Goal: Task Accomplishment & Management: Manage account settings

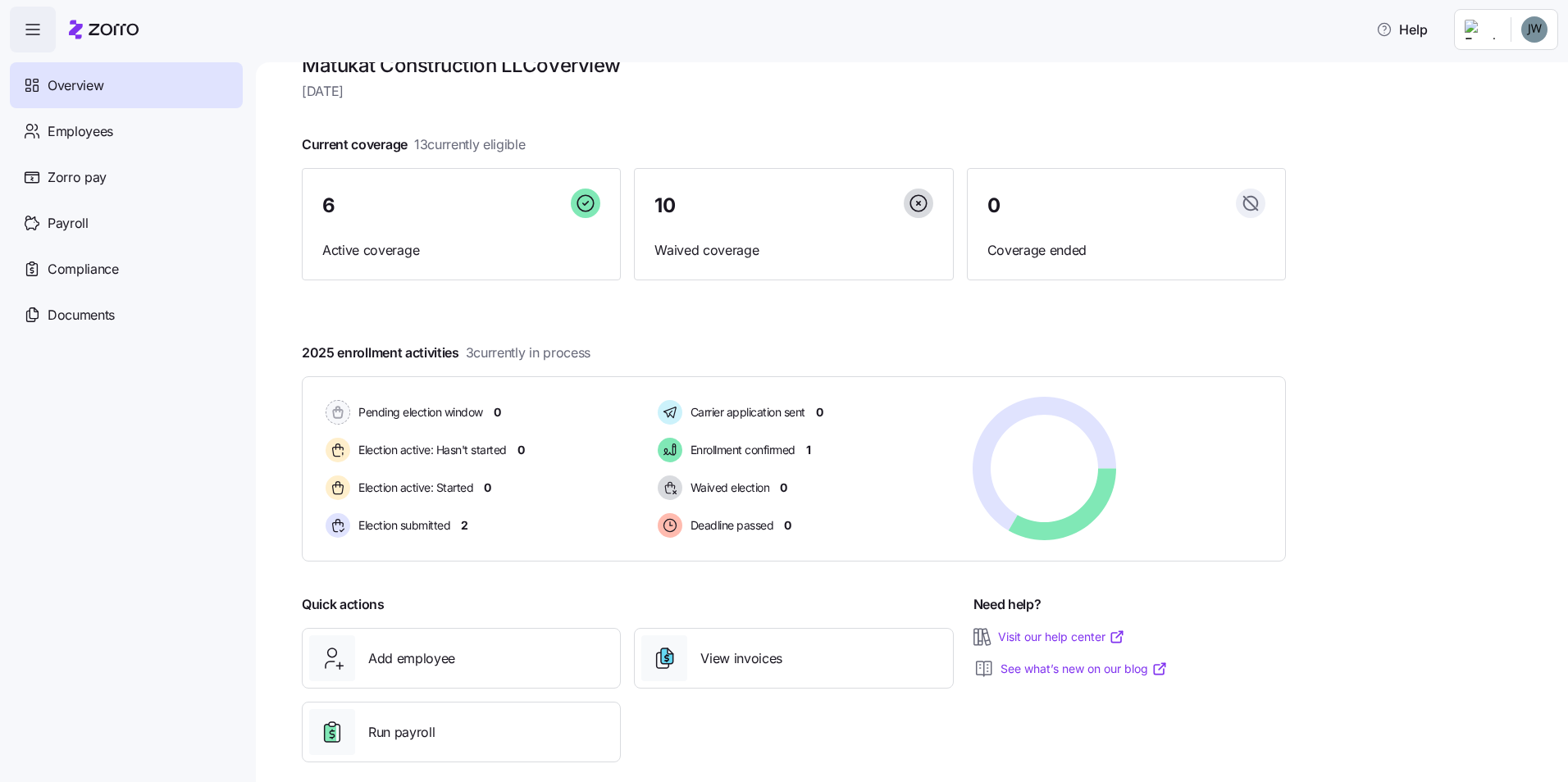
scroll to position [55, 0]
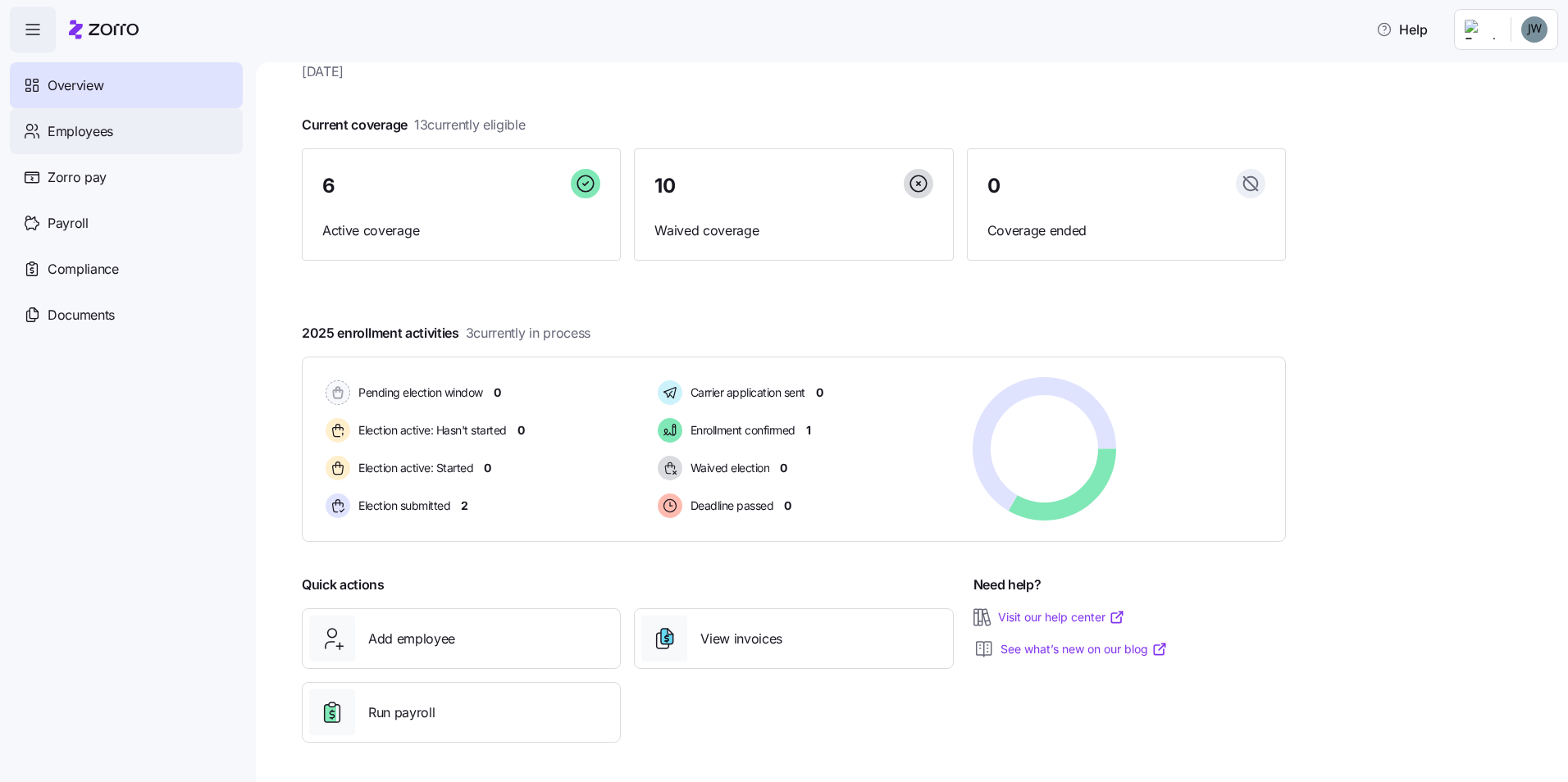
click at [93, 147] on div "Employees" at bounding box center [126, 131] width 233 height 46
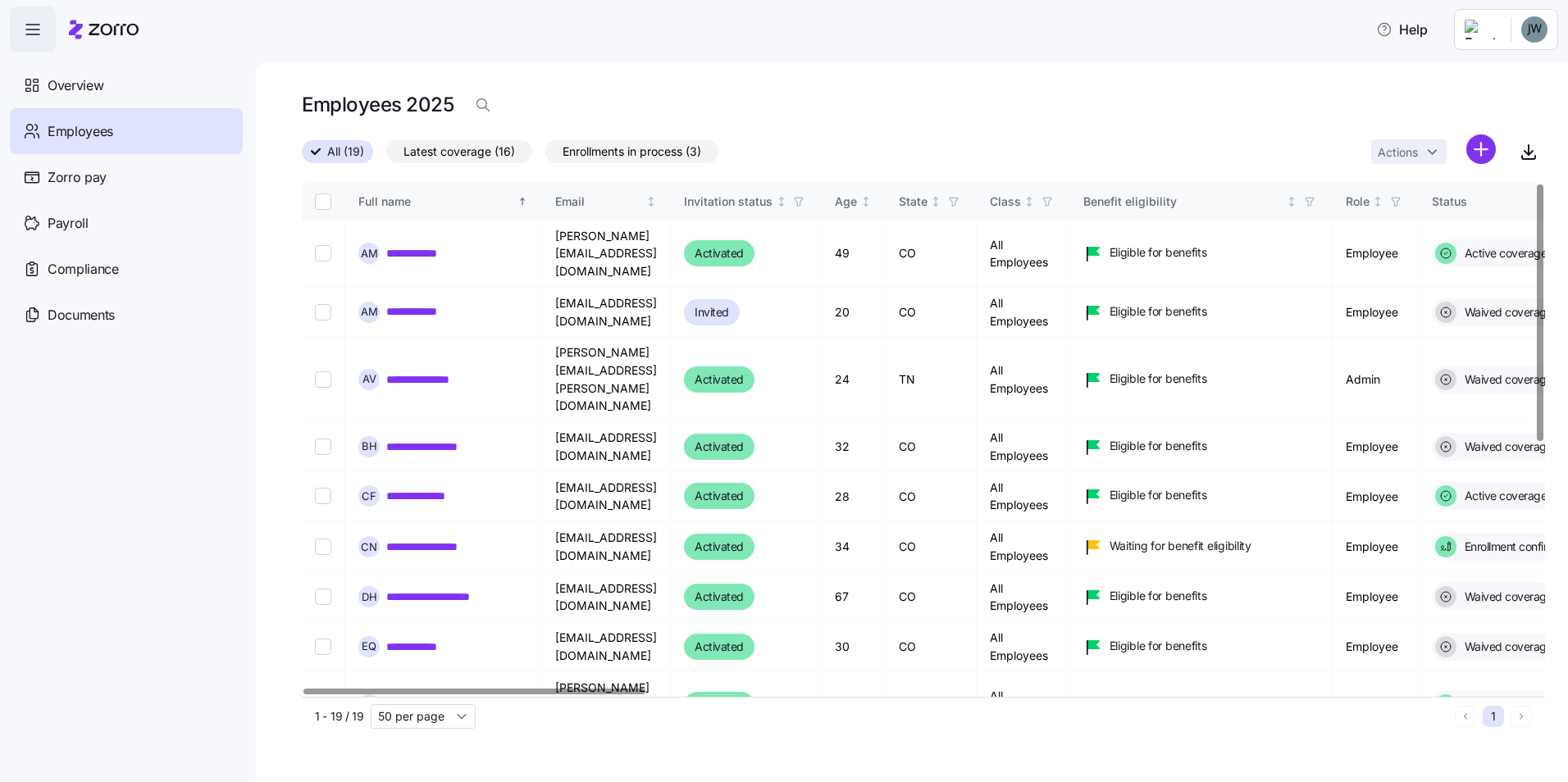
click at [397, 201] on div "Full name" at bounding box center [436, 201] width 156 height 18
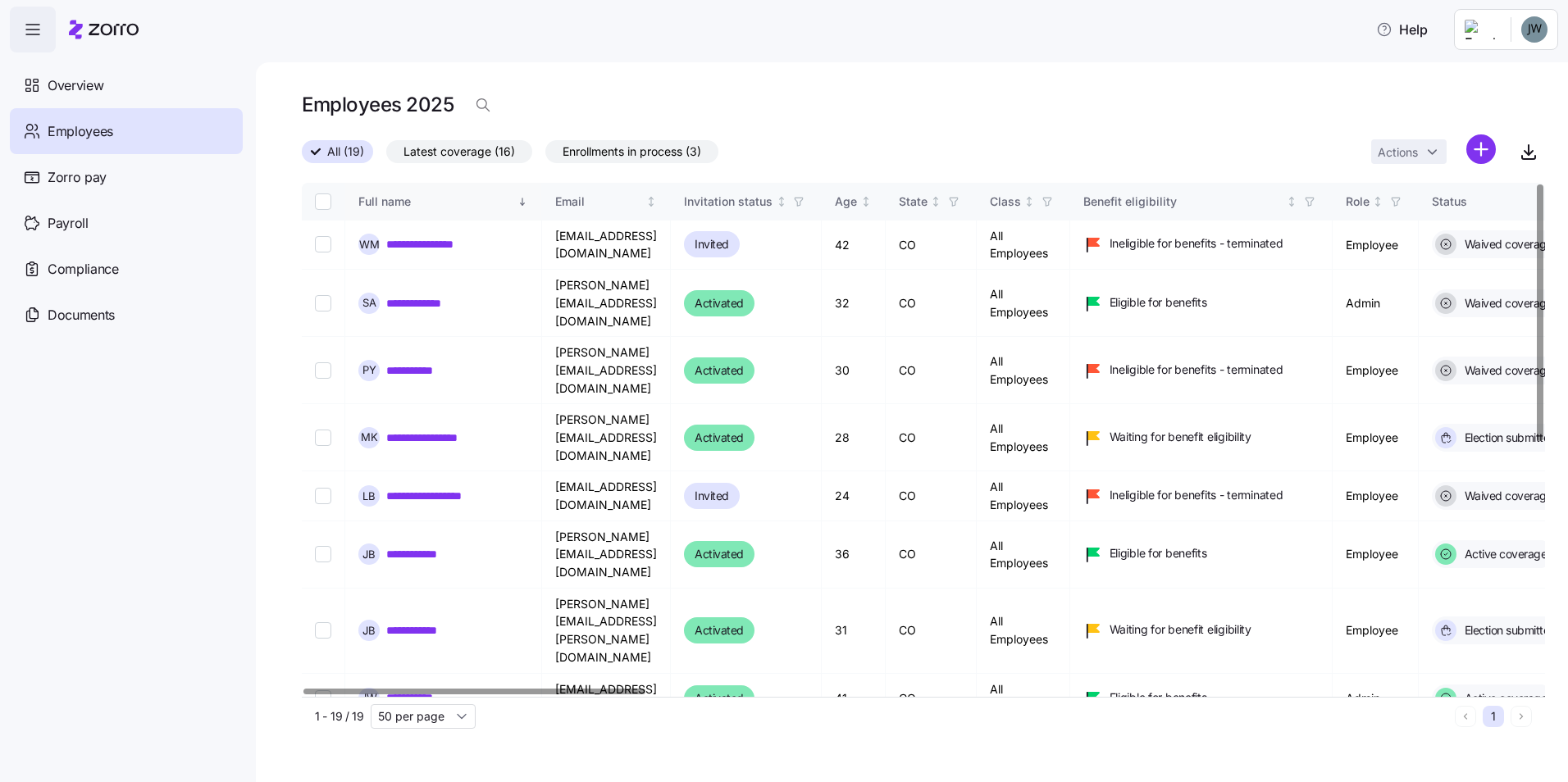
click at [397, 201] on div "Full name" at bounding box center [436, 201] width 156 height 18
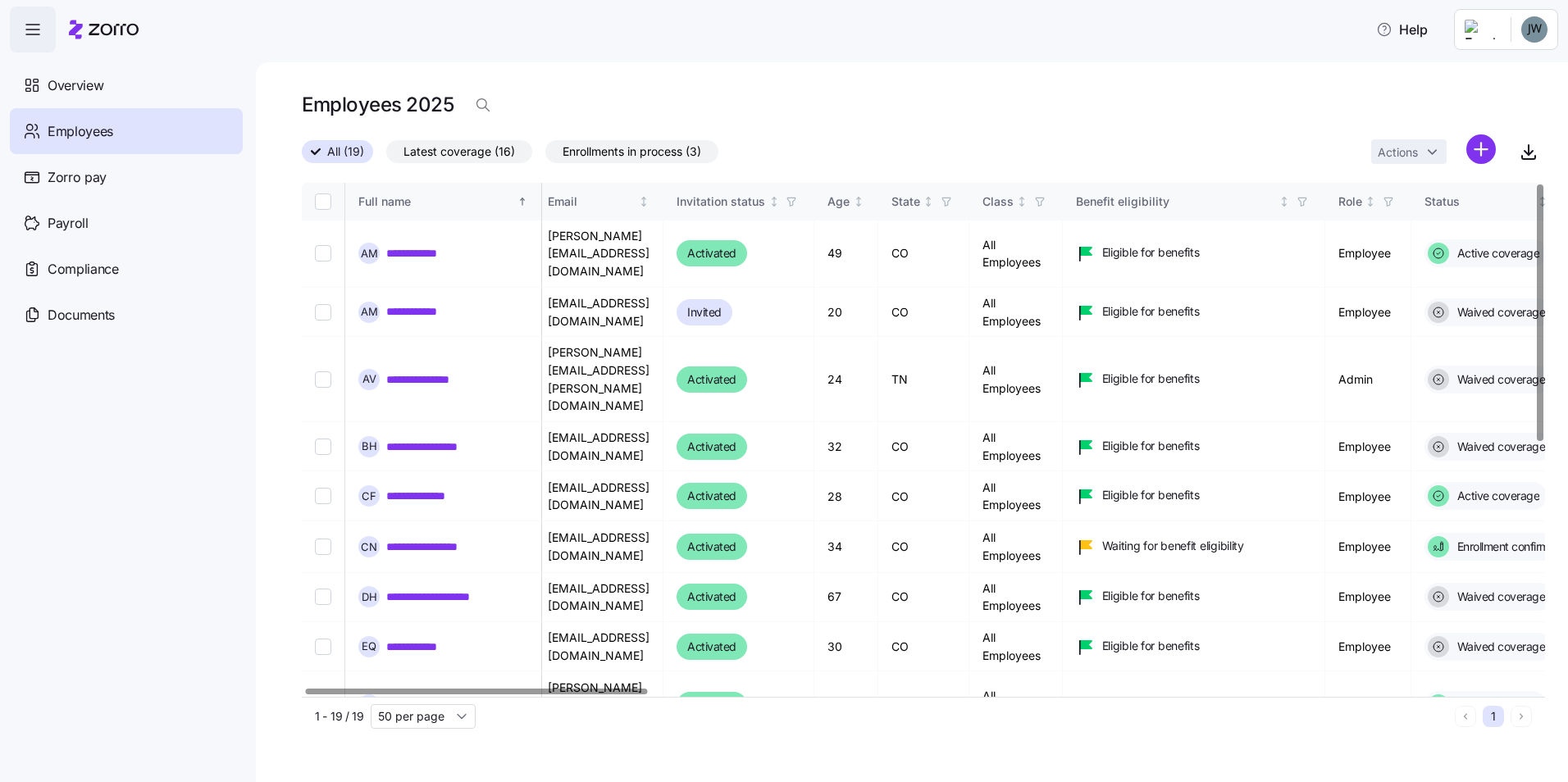
click at [620, 691] on div at bounding box center [477, 691] width 342 height 6
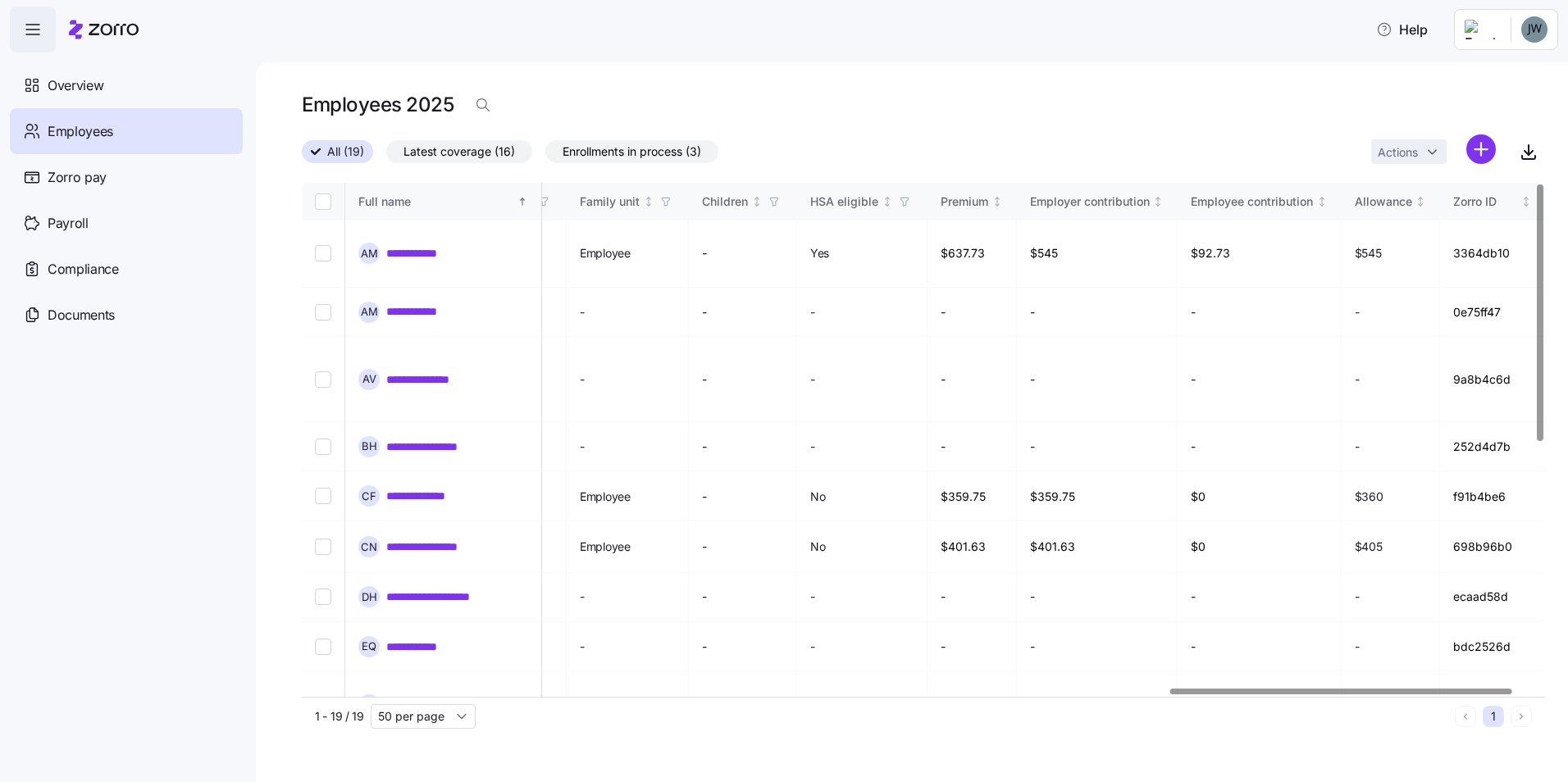
scroll to position [0, 3232]
click at [1423, 697] on div at bounding box center [918, 691] width 1233 height 10
click at [1364, 690] on div at bounding box center [1363, 691] width 342 height 6
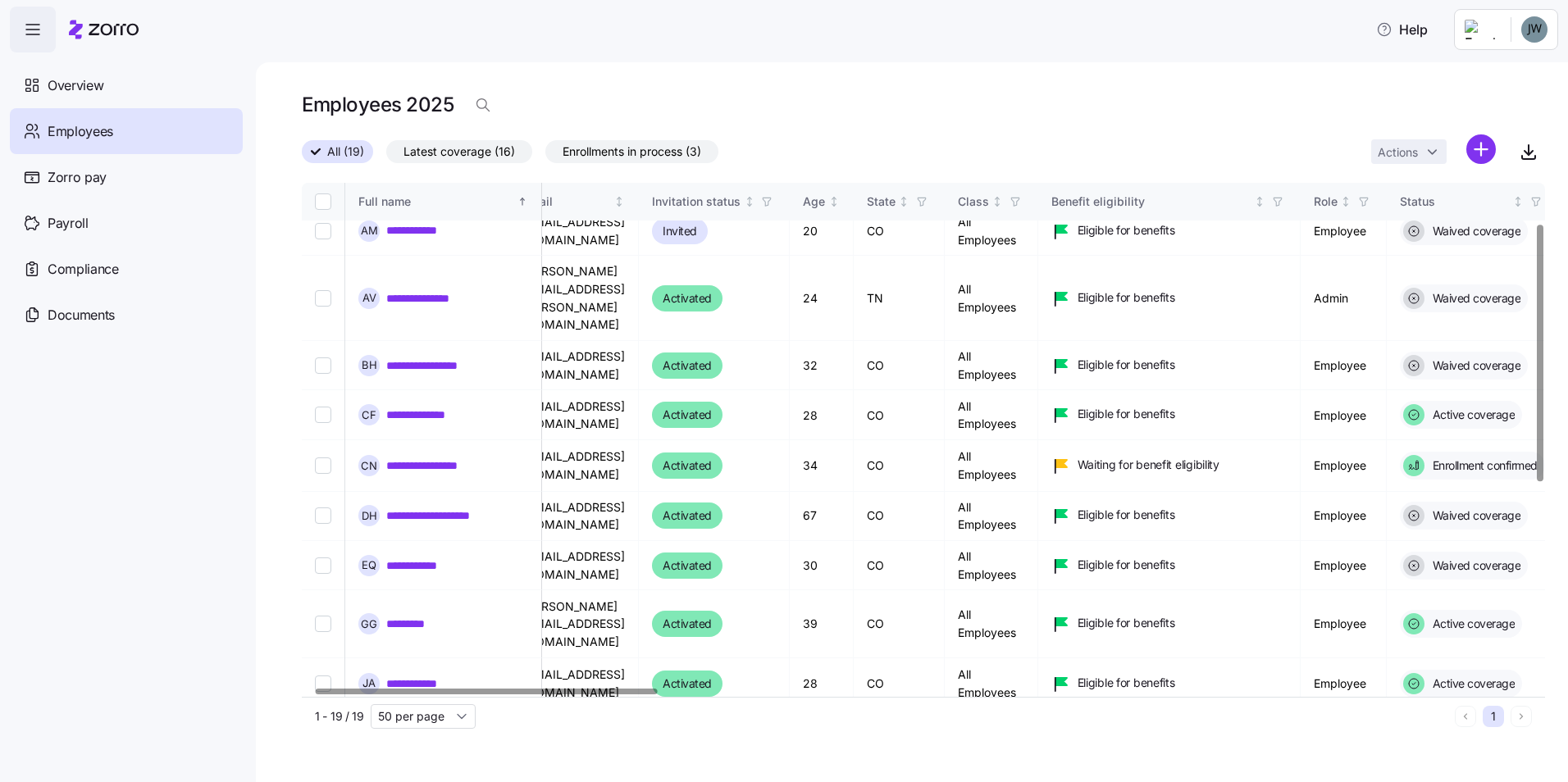
scroll to position [81, 0]
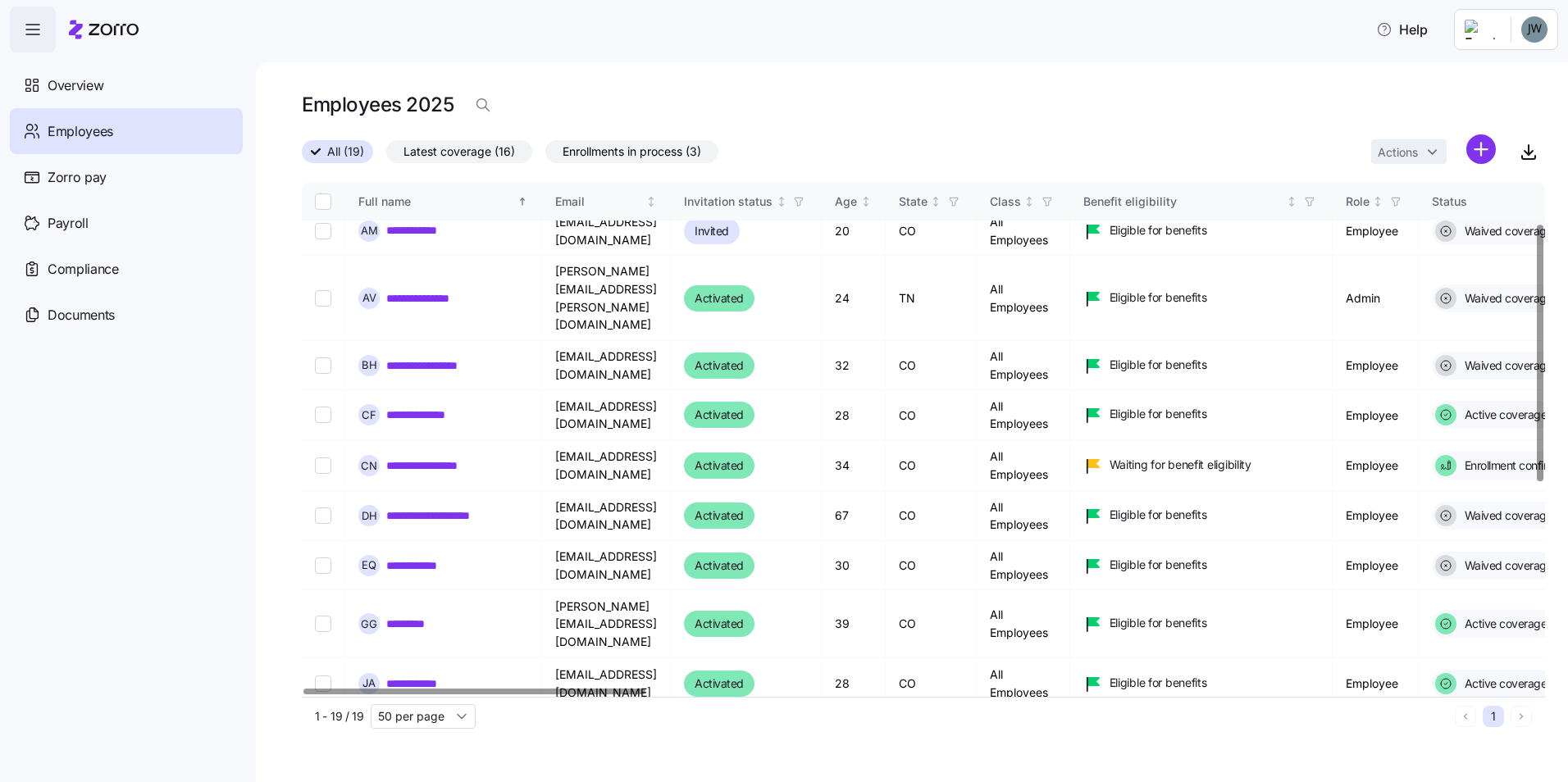
click at [329, 688] on div at bounding box center [474, 691] width 342 height 6
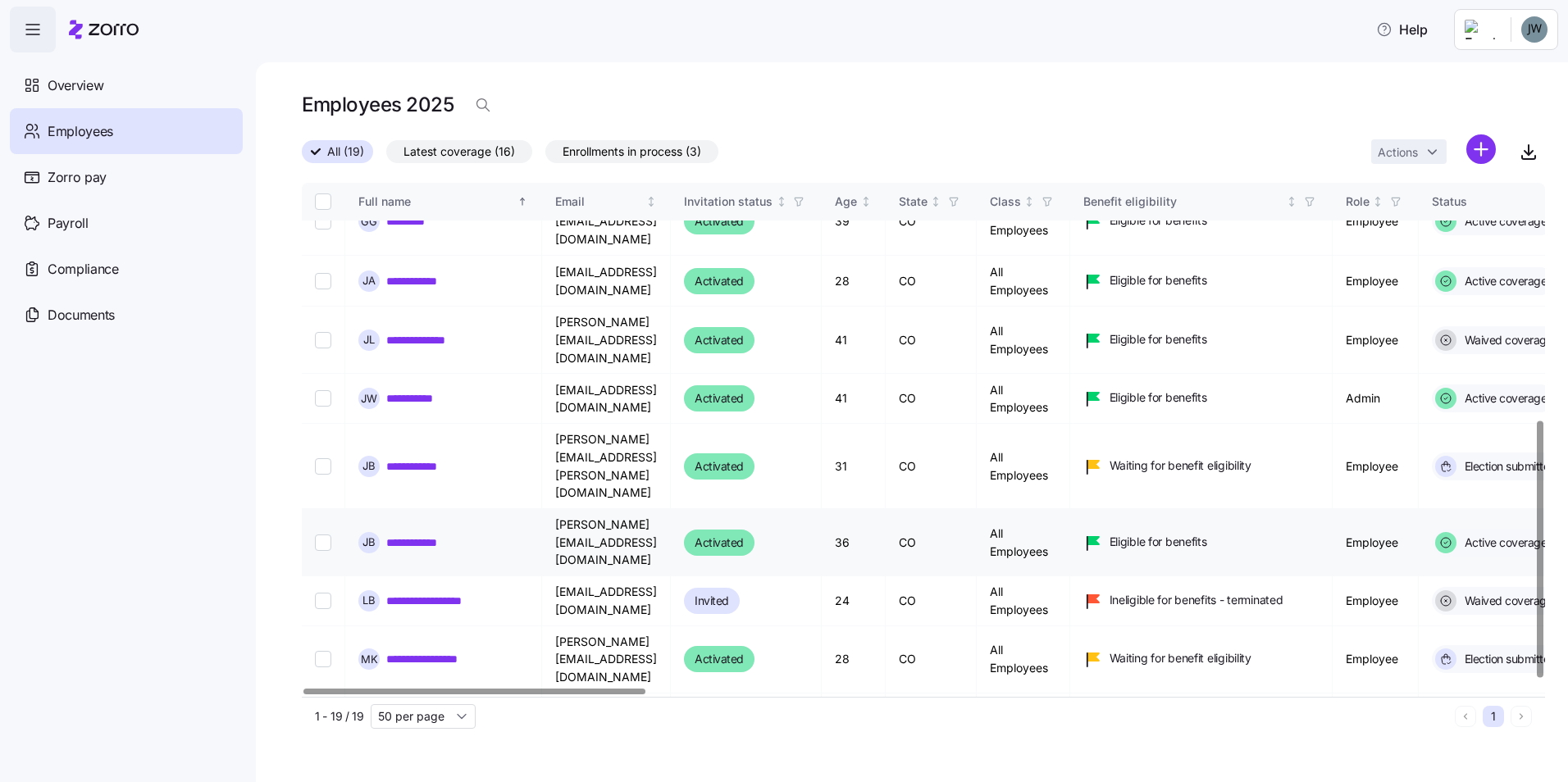
scroll to position [491, 0]
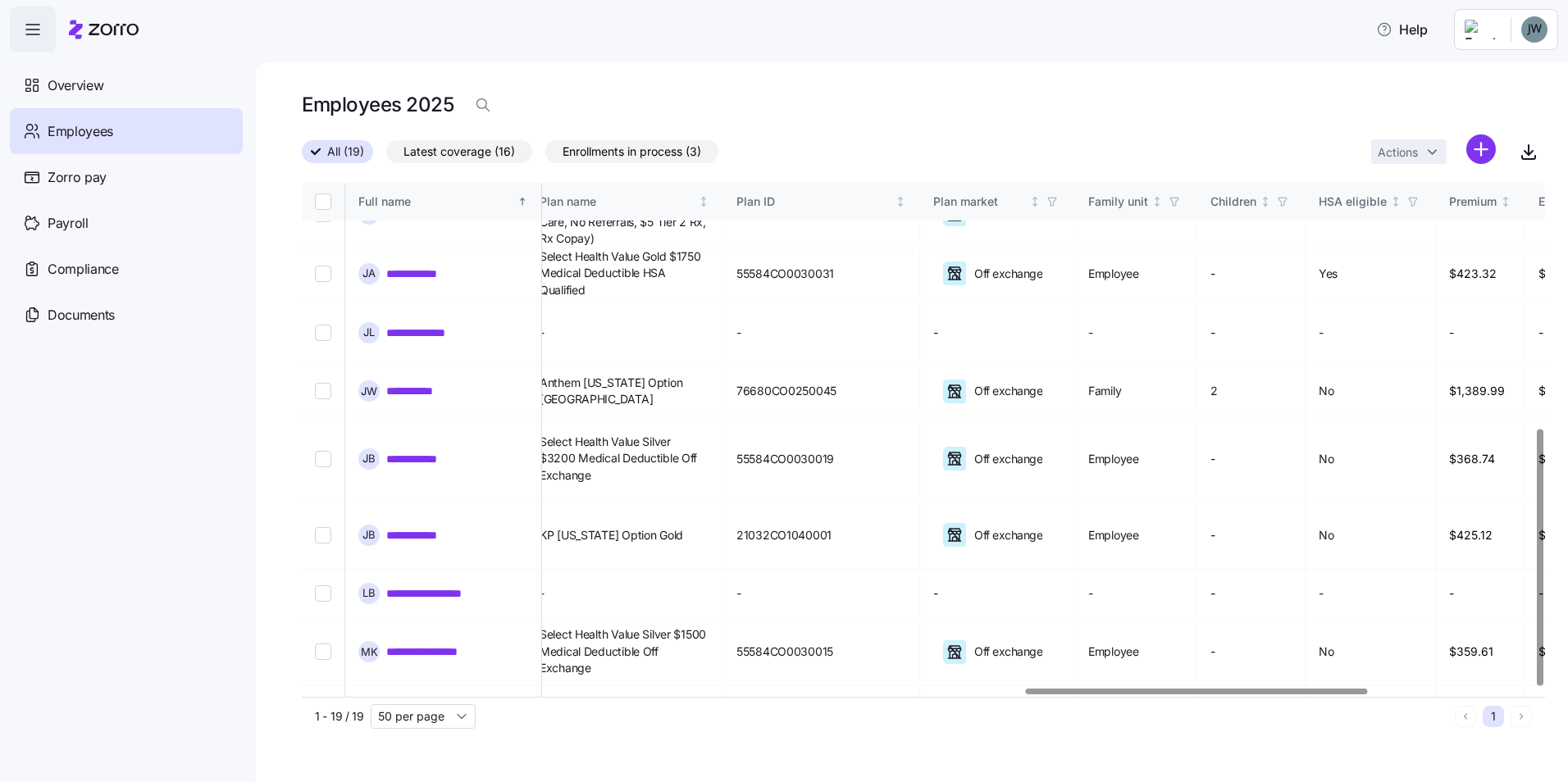
click at [1295, 694] on div at bounding box center [1197, 691] width 342 height 6
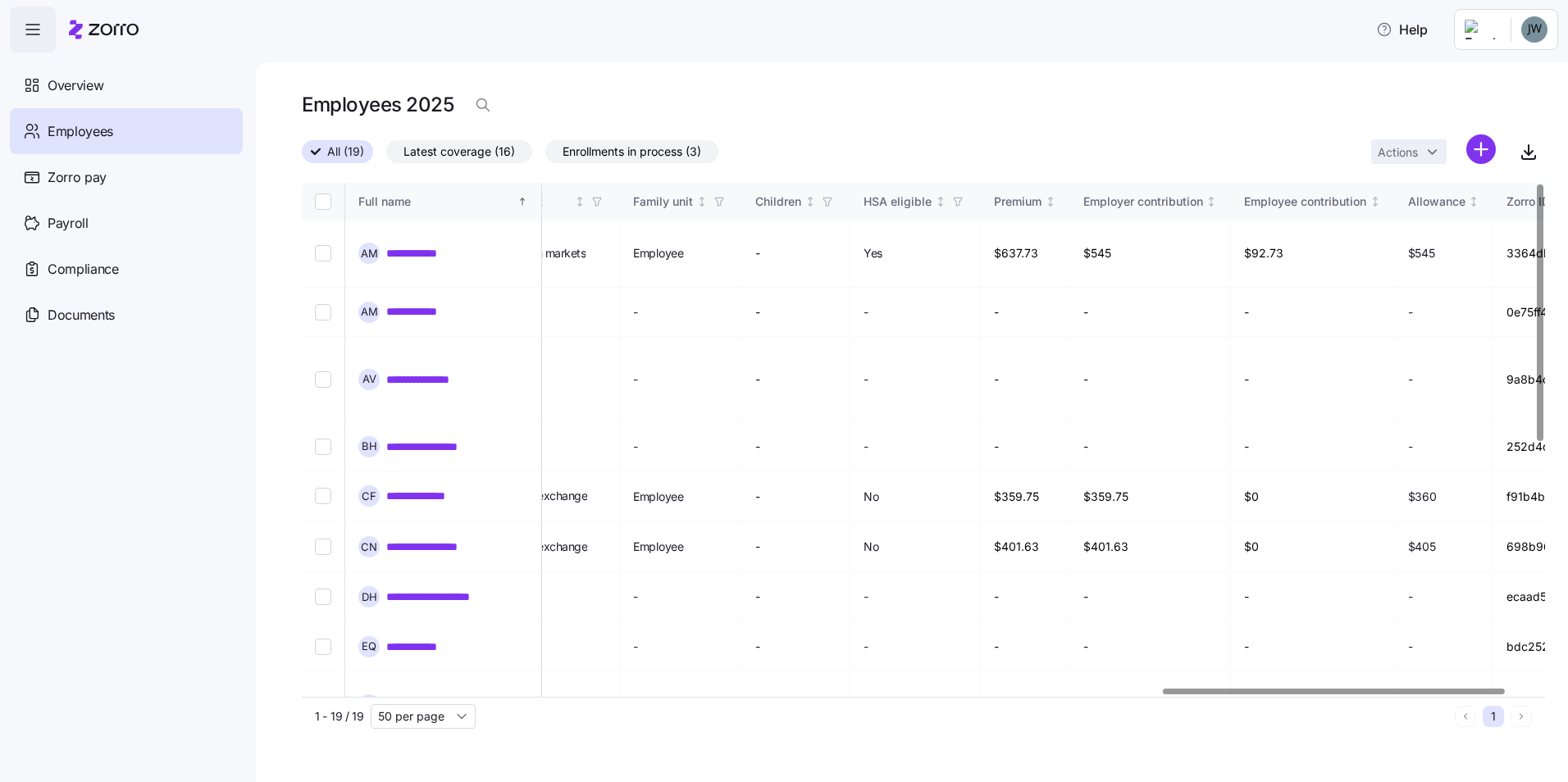
scroll to position [0, 3232]
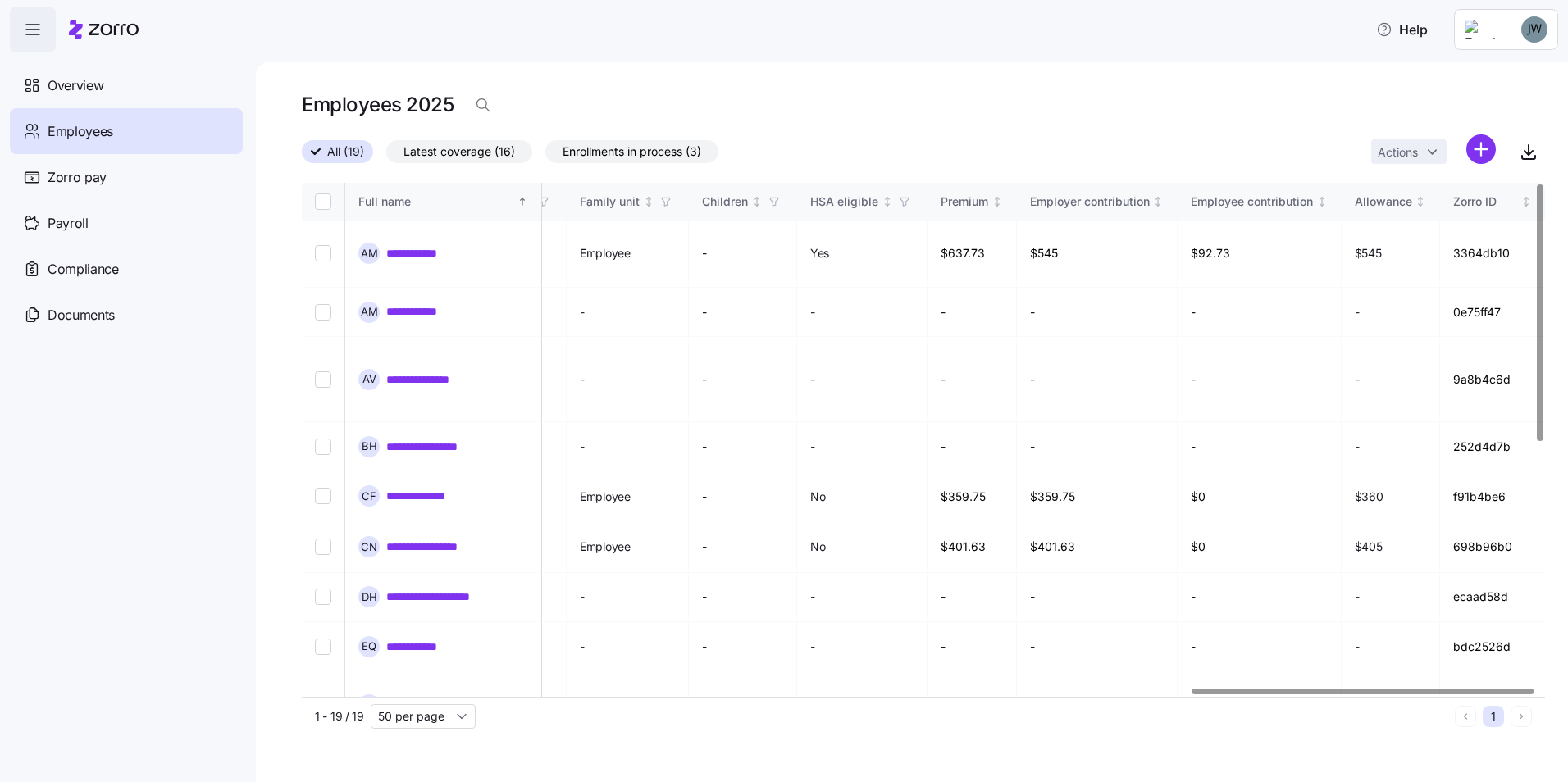
click at [1455, 694] on div at bounding box center [1363, 691] width 342 height 6
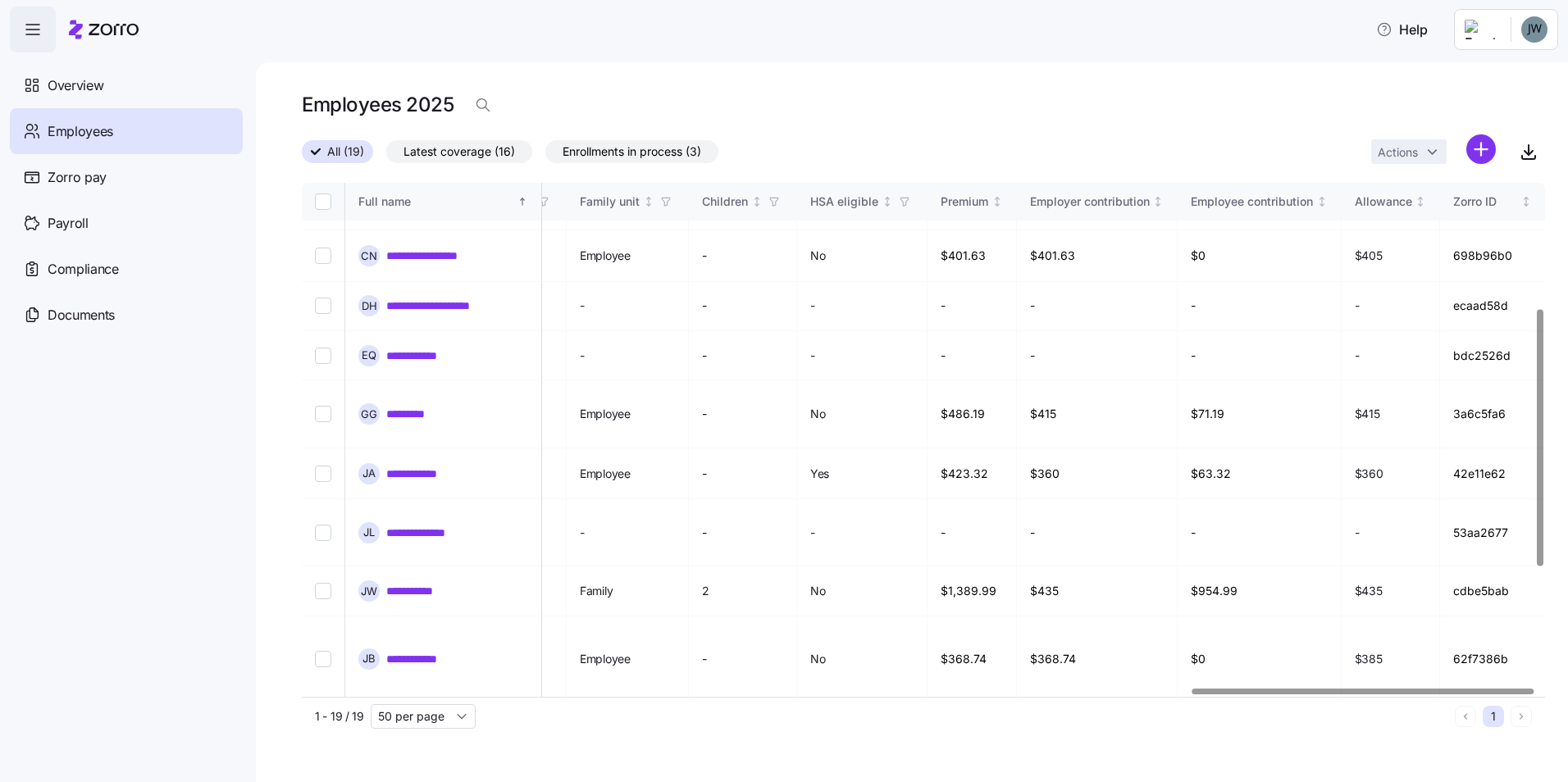
scroll to position [164, 3232]
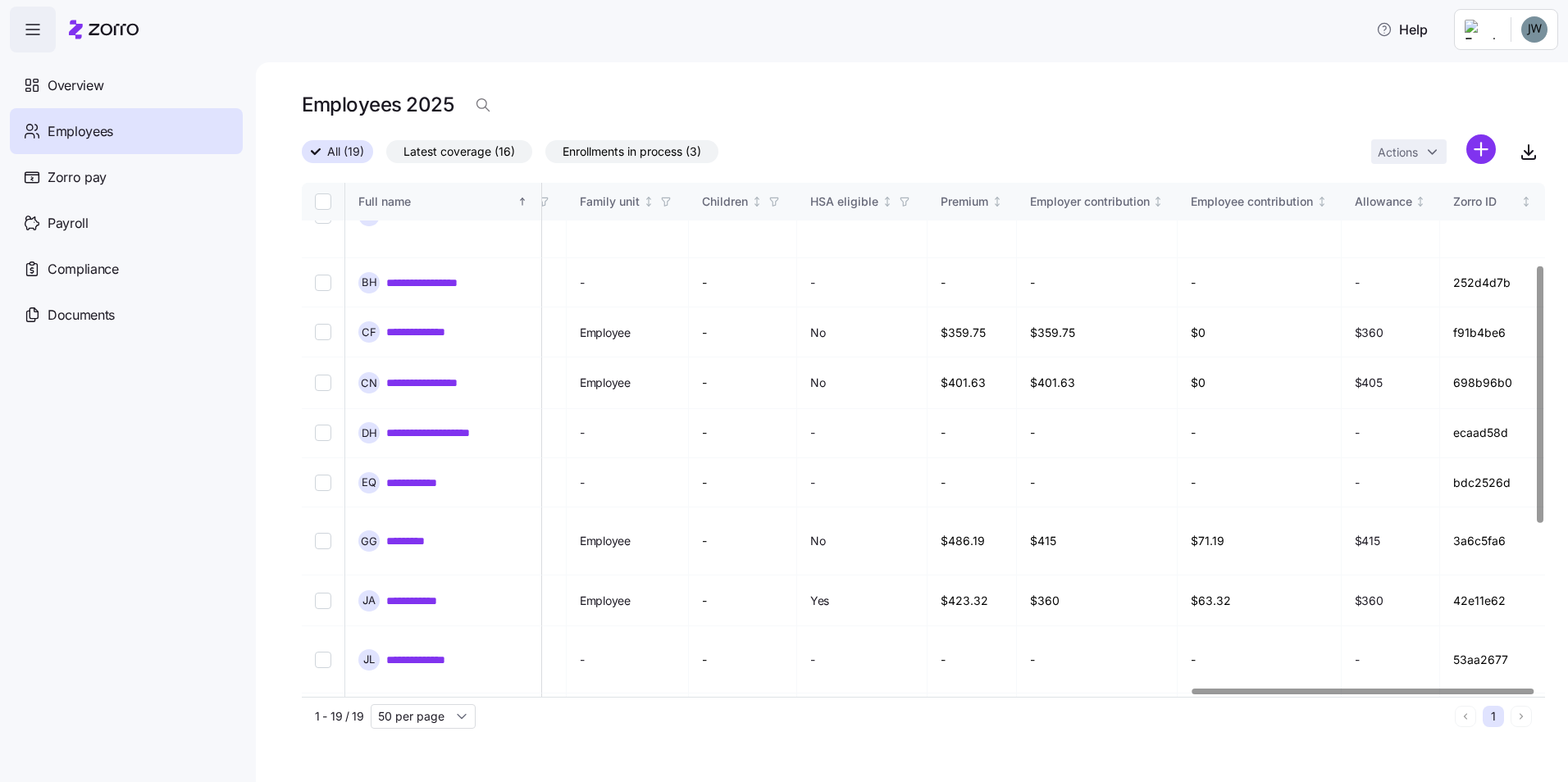
click at [1527, 35] on html "**********" at bounding box center [784, 386] width 1568 height 772
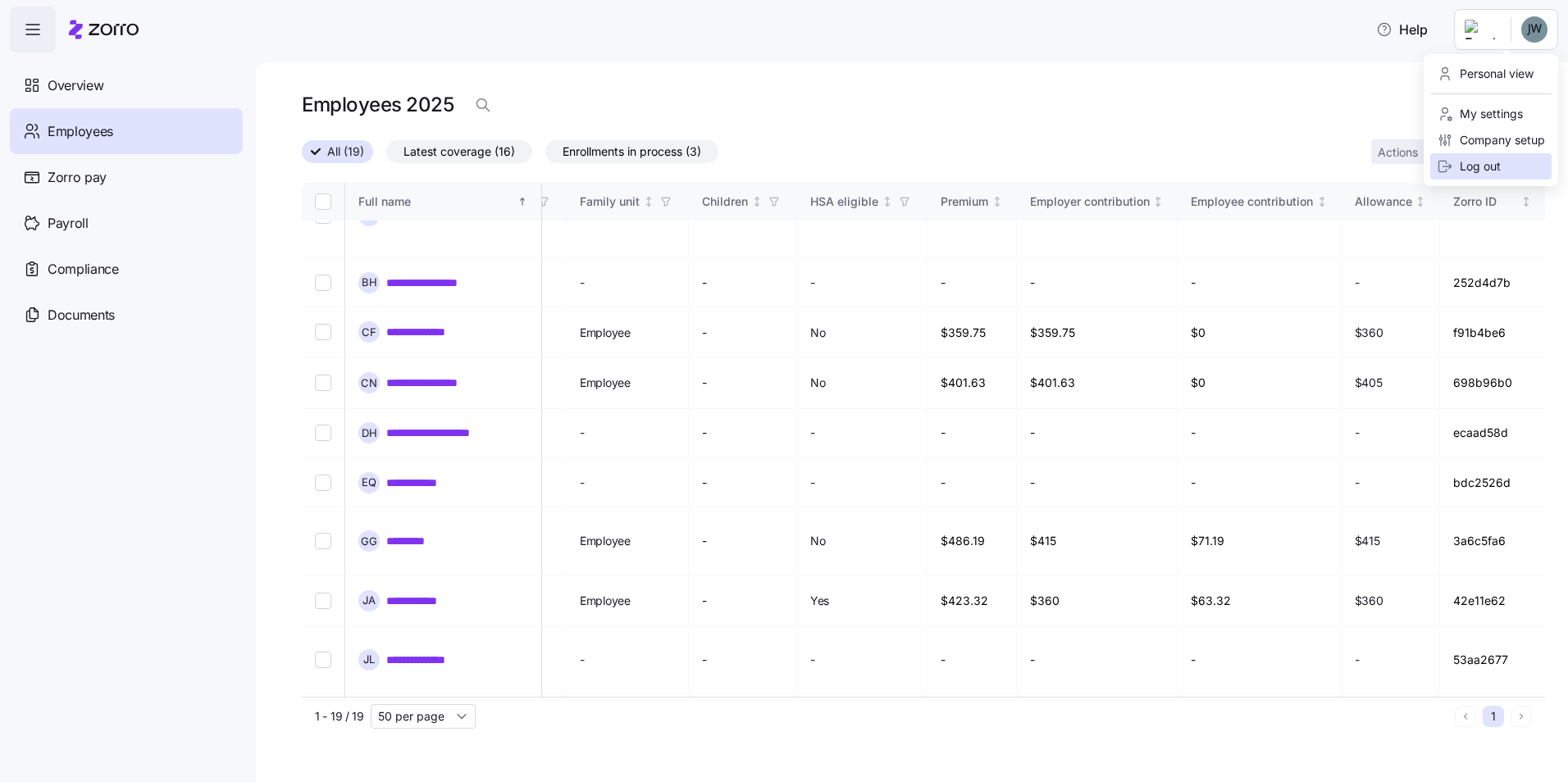
click at [1492, 159] on div "Log out" at bounding box center [1469, 166] width 64 height 18
